Goal: Information Seeking & Learning: Learn about a topic

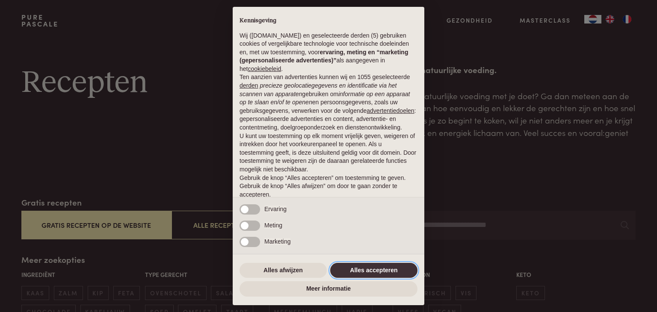
click at [378, 267] on button "Alles accepteren" at bounding box center [373, 270] width 87 height 15
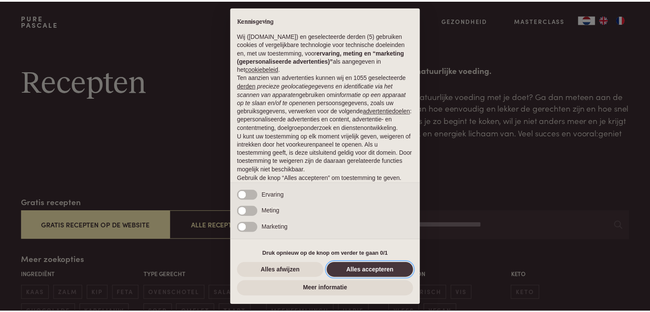
scroll to position [32, 0]
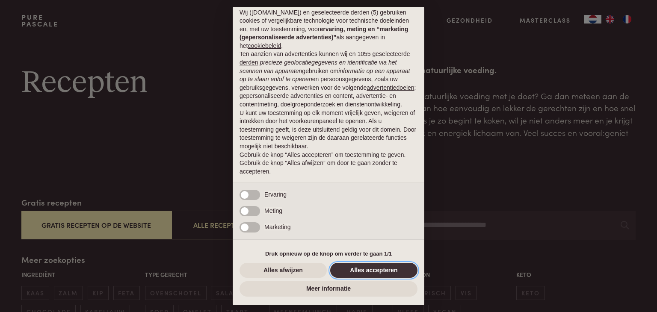
click at [352, 267] on button "Alles accepteren" at bounding box center [373, 270] width 87 height 15
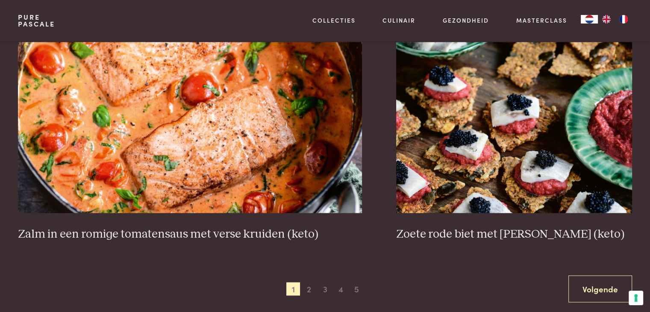
scroll to position [1539, 0]
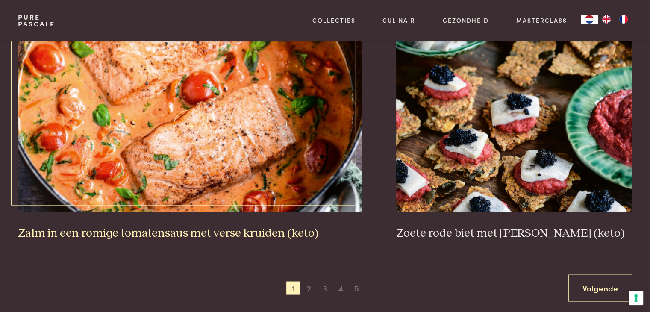
click at [174, 169] on img at bounding box center [190, 126] width 344 height 171
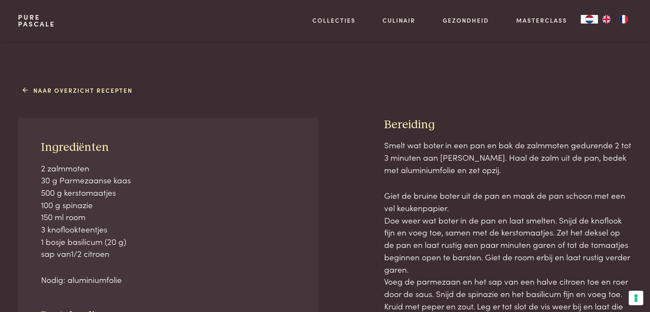
click at [27, 174] on div "Ingrediënten 2 zalmmoten 30 g Parmezaanse kaas 500 g kerstomaatjes 100 g spinaz…" at bounding box center [168, 254] width 300 height 272
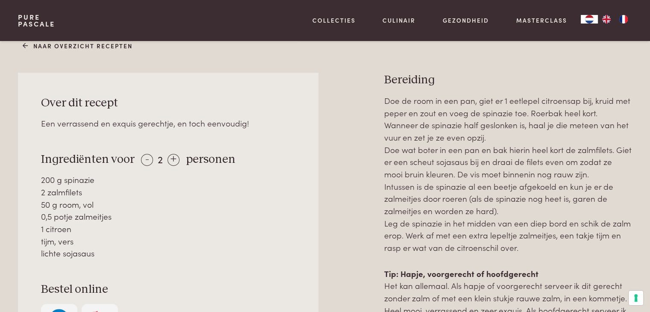
scroll to position [354, 0]
click at [45, 220] on div "0,5 potje zalmeitjes" at bounding box center [168, 216] width 255 height 12
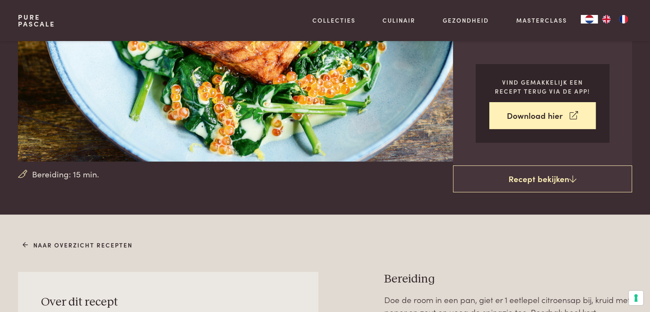
scroll to position [15, 0]
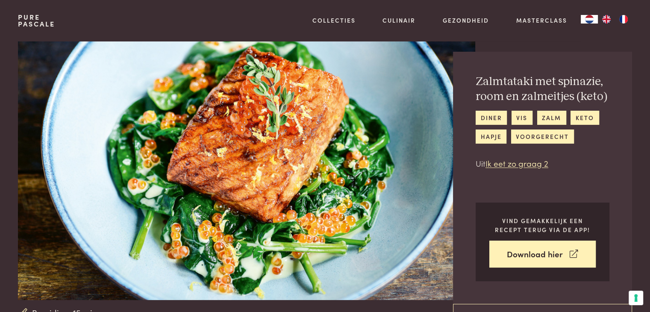
click at [56, 163] on img at bounding box center [246, 163] width 457 height 275
click at [38, 182] on img at bounding box center [246, 163] width 457 height 275
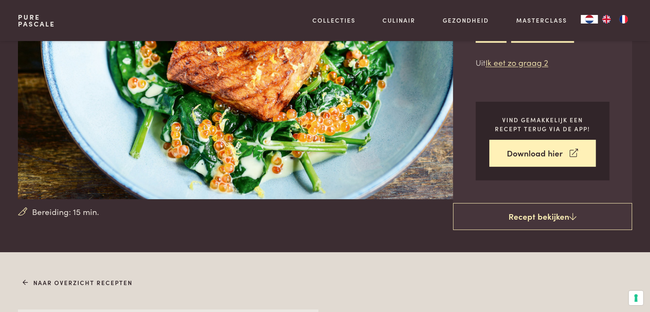
scroll to position [116, 0]
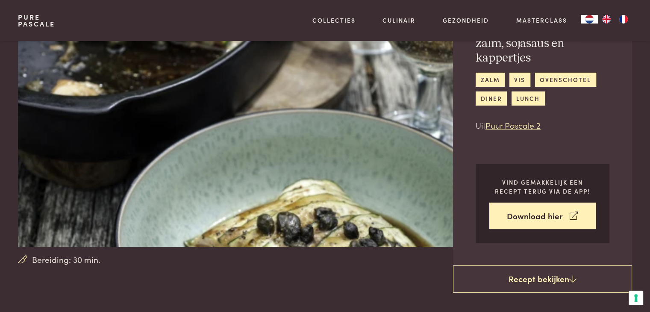
scroll to position [59, 0]
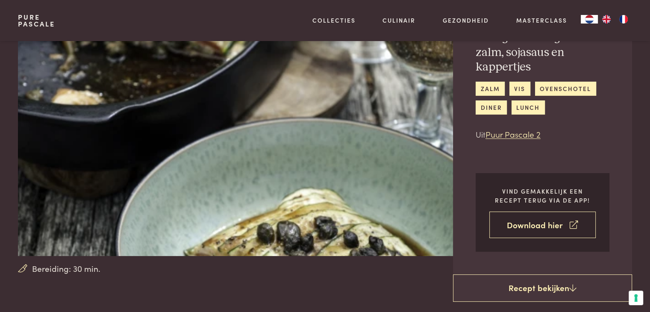
click at [530, 222] on link "Download hier" at bounding box center [543, 225] width 106 height 27
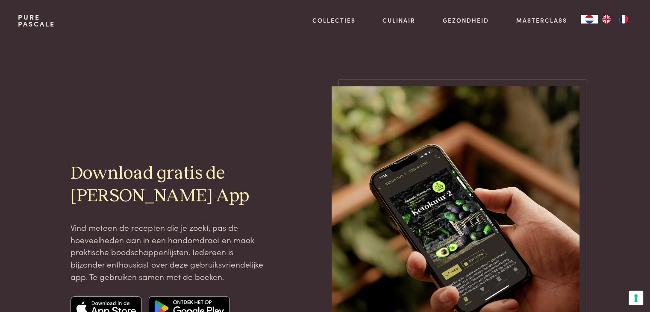
click at [39, 221] on div at bounding box center [37, 241] width 38 height 310
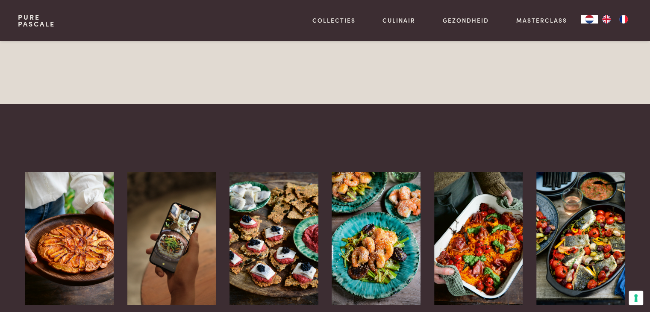
scroll to position [730, 0]
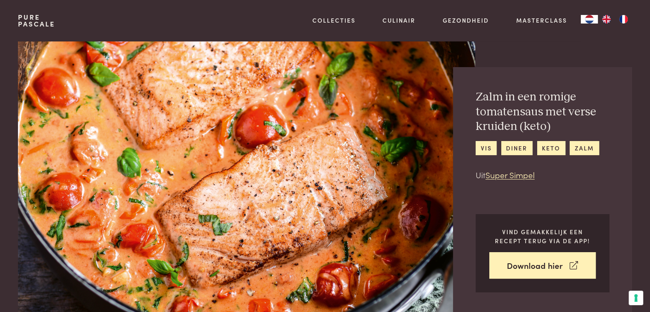
click at [52, 222] on img at bounding box center [246, 178] width 457 height 275
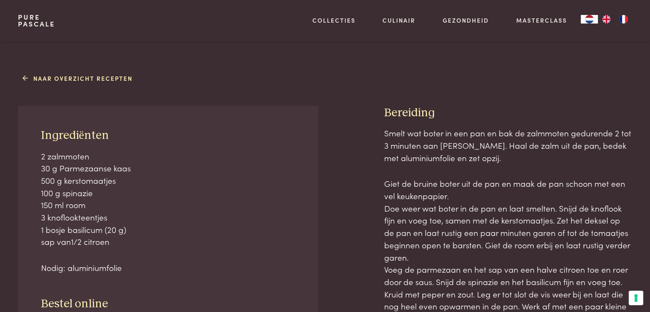
scroll to position [325, 0]
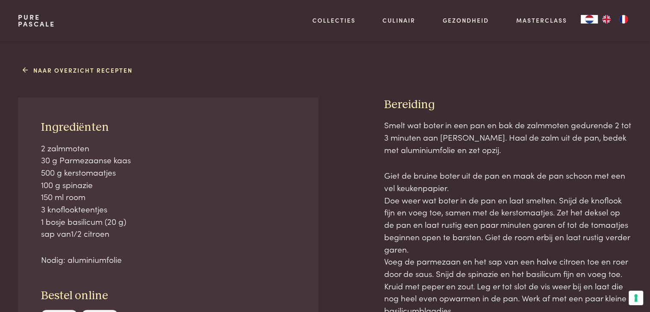
click at [59, 222] on p "2 zalmmoten 30 g Parmezaanse kaas 500 g kerstomaatjes 100 g spinazie 150 ml roo…" at bounding box center [168, 191] width 255 height 98
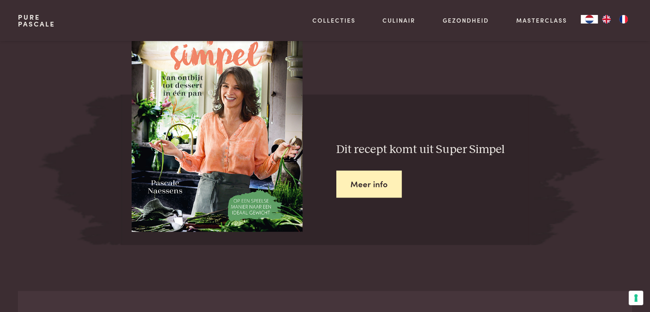
scroll to position [994, 0]
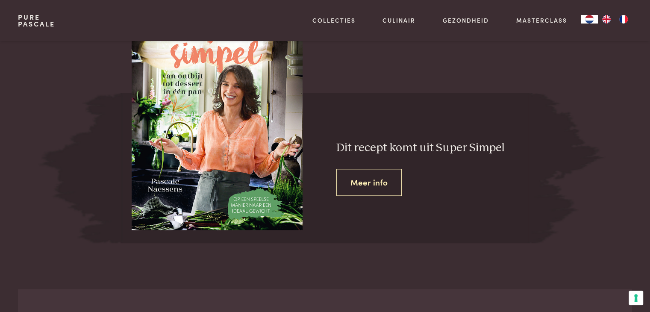
click at [365, 181] on link "Meer info" at bounding box center [369, 182] width 65 height 27
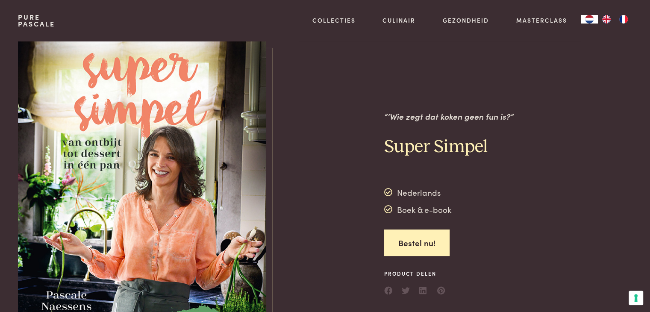
click at [46, 212] on img at bounding box center [142, 203] width 248 height 325
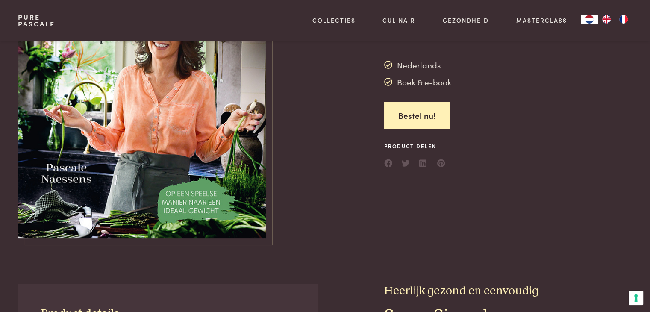
scroll to position [129, 0]
